Goal: Contribute content

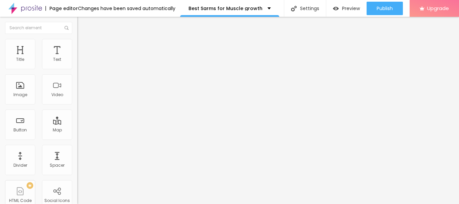
click at [113, 58] on span at bounding box center [115, 55] width 4 height 6
click at [87, 70] on div "Connect" at bounding box center [98, 67] width 22 height 6
click at [77, 41] on li "Style" at bounding box center [115, 42] width 77 height 7
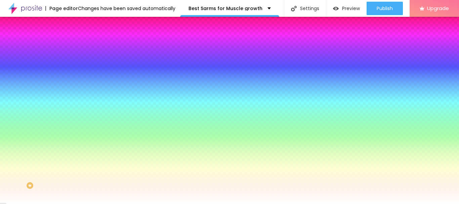
click at [77, 46] on li "Advanced" at bounding box center [115, 49] width 77 height 7
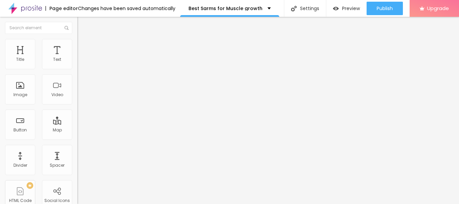
click at [77, 38] on img at bounding box center [80, 35] width 6 height 6
click at [82, 25] on div "Edit Coluna" at bounding box center [100, 24] width 37 height 5
click at [83, 58] on span "Heading 1" at bounding box center [99, 52] width 33 height 9
click at [77, 63] on span "Heading 2" at bounding box center [92, 59] width 30 height 8
click at [77, 69] on div "Heading 3 H3" at bounding box center [115, 65] width 77 height 5
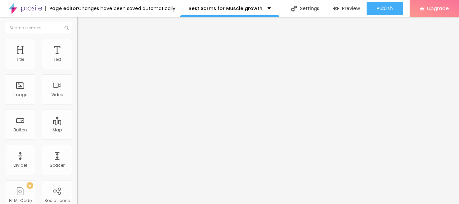
click at [77, 58] on span "Heading 1" at bounding box center [93, 52] width 33 height 9
click at [83, 58] on span "Heading 1" at bounding box center [99, 52] width 33 height 9
click at [77, 50] on div "Size" at bounding box center [115, 48] width 77 height 4
click at [77, 58] on span "Heading 1" at bounding box center [93, 52] width 33 height 9
click at [77, 58] on span "Change image" at bounding box center [95, 55] width 36 height 6
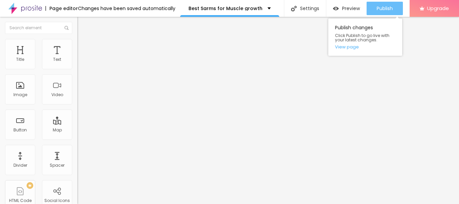
click at [379, 11] on span "Publish" at bounding box center [385, 8] width 16 height 5
click at [352, 48] on link "View page" at bounding box center [365, 47] width 60 height 4
